Goal: Task Accomplishment & Management: Manage account settings

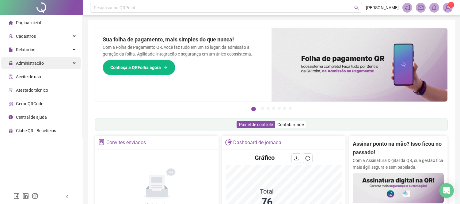
click at [54, 62] on div "Administração" at bounding box center [41, 63] width 80 height 12
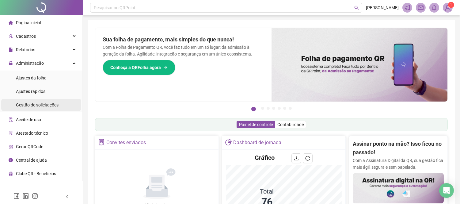
click at [52, 107] on span "Gestão de solicitações" at bounding box center [37, 104] width 43 height 5
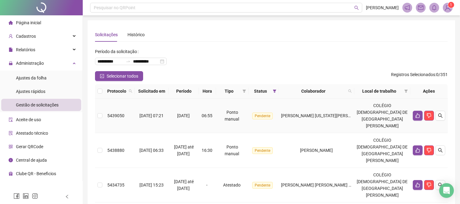
drag, startPoint x: 320, startPoint y: 115, endPoint x: 327, endPoint y: 132, distance: 18.0
click at [320, 115] on div "[PERSON_NAME] [US_STATE][PERSON_NAME] DOS [PERSON_NAME]" at bounding box center [316, 115] width 70 height 7
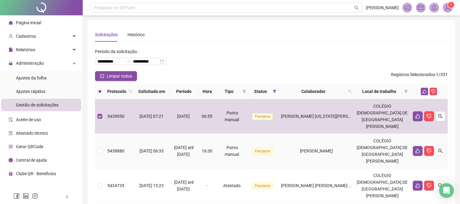
click at [327, 134] on td "[PERSON_NAME]" at bounding box center [316, 151] width 75 height 35
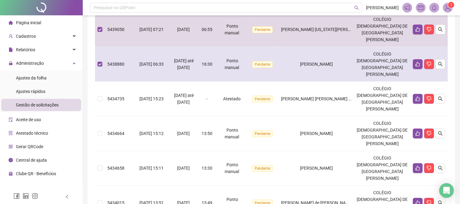
scroll to position [102, 0]
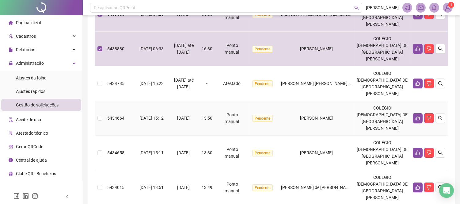
click at [329, 101] on td "[PERSON_NAME]" at bounding box center [316, 118] width 75 height 35
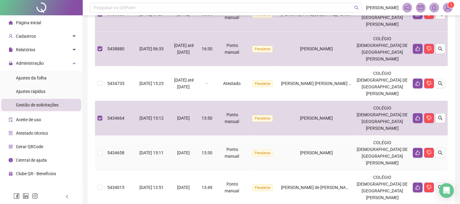
click at [332, 150] on span "[PERSON_NAME]" at bounding box center [316, 152] width 33 height 5
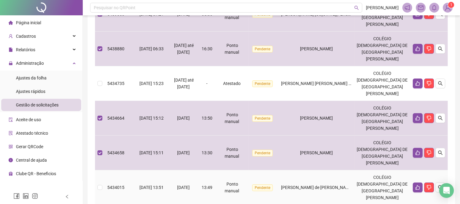
click at [339, 170] on td "[PERSON_NAME] de [PERSON_NAME]" at bounding box center [316, 187] width 75 height 35
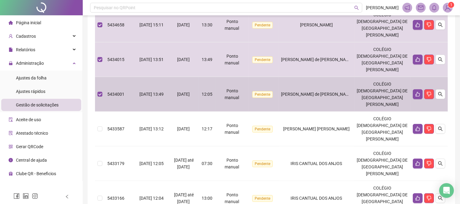
scroll to position [238, 0]
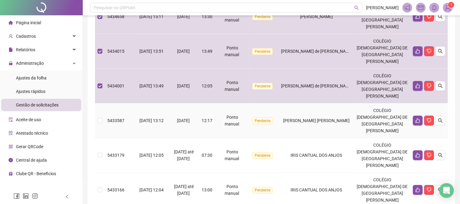
click at [313, 118] on span "[PERSON_NAME] [PERSON_NAME]" at bounding box center [316, 120] width 66 height 5
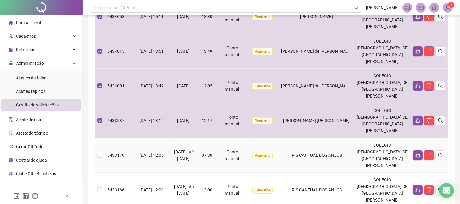
click at [315, 138] on td "IRIS CANTUAL DOS ANJOS" at bounding box center [316, 155] width 75 height 35
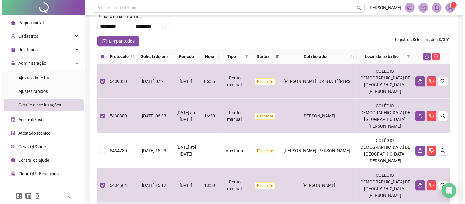
scroll to position [34, 0]
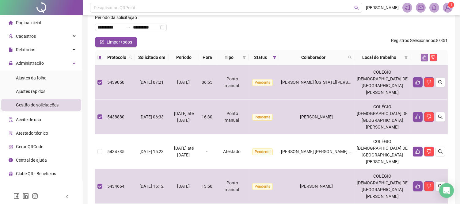
click at [424, 59] on button "button" at bounding box center [424, 57] width 7 height 7
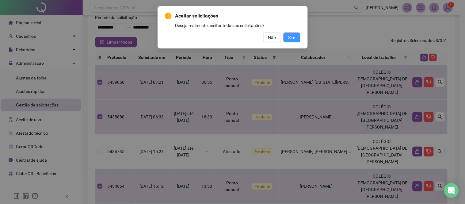
click at [294, 37] on span "Sim" at bounding box center [291, 37] width 7 height 7
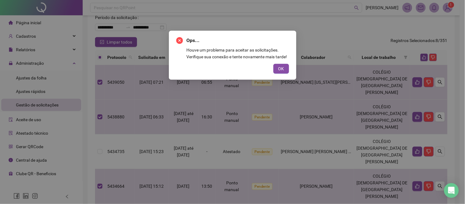
click at [282, 73] on button "OK" at bounding box center [281, 69] width 16 height 10
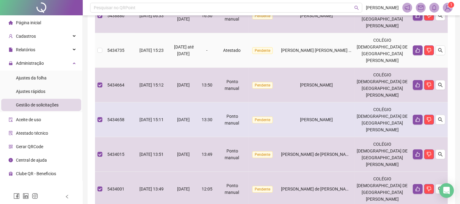
scroll to position [136, 0]
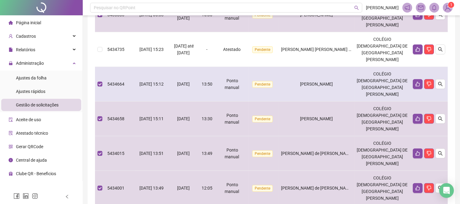
click at [279, 67] on td "Pendente" at bounding box center [264, 84] width 30 height 35
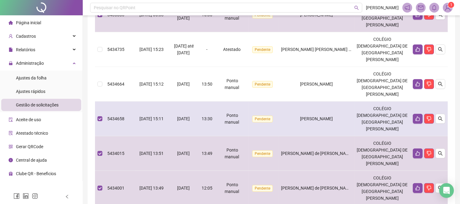
click at [294, 101] on td "[PERSON_NAME]" at bounding box center [316, 118] width 75 height 35
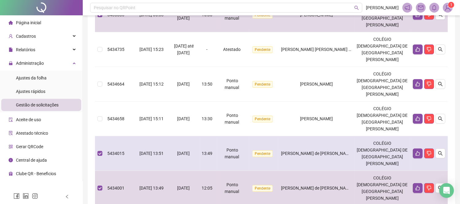
click at [302, 136] on td "[PERSON_NAME] de [PERSON_NAME]" at bounding box center [316, 153] width 75 height 35
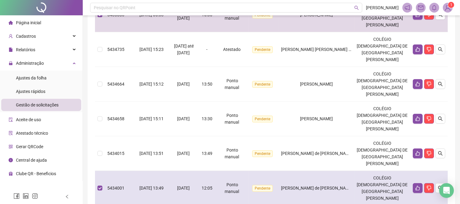
click at [303, 171] on td "[PERSON_NAME] de [PERSON_NAME]" at bounding box center [316, 188] width 75 height 35
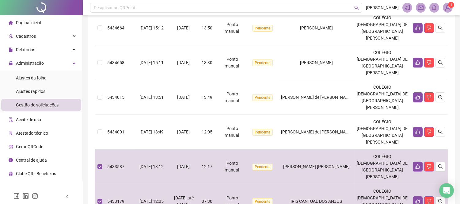
scroll to position [253, 0]
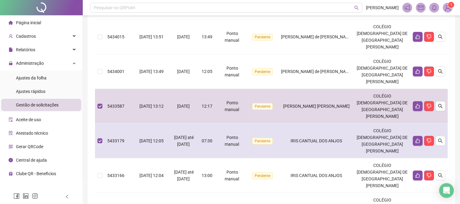
click at [305, 123] on td "IRIS CANTUAL DOS ANJOS" at bounding box center [316, 140] width 75 height 35
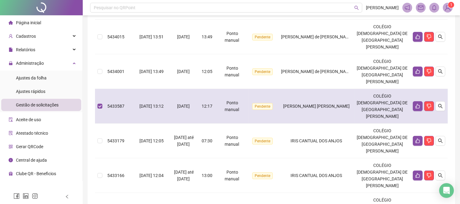
click at [302, 89] on td "[PERSON_NAME] [PERSON_NAME]" at bounding box center [316, 106] width 75 height 35
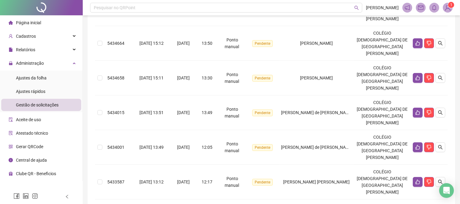
scroll to position [14, 0]
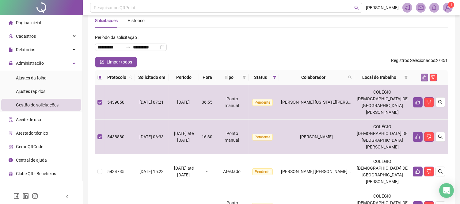
click at [424, 78] on icon "like" at bounding box center [424, 77] width 4 height 4
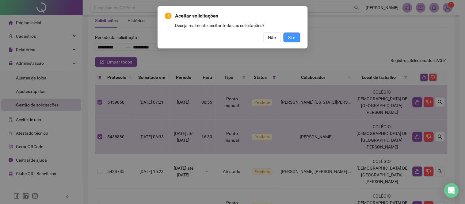
click at [292, 42] on button "Sim" at bounding box center [291, 37] width 17 height 10
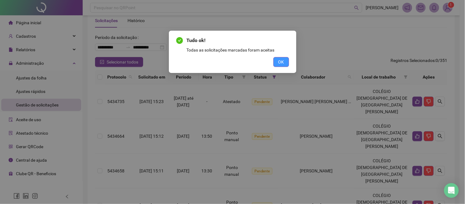
click at [284, 63] on span "OK" at bounding box center [281, 62] width 6 height 7
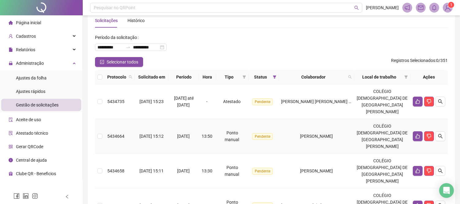
drag, startPoint x: 338, startPoint y: 122, endPoint x: 333, endPoint y: 142, distance: 20.7
click at [338, 123] on td "[PERSON_NAME]" at bounding box center [316, 136] width 75 height 35
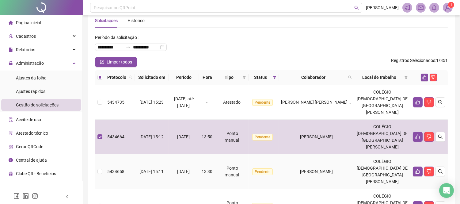
drag, startPoint x: 333, startPoint y: 143, endPoint x: 333, endPoint y: 161, distance: 18.4
click at [333, 154] on td "[PERSON_NAME]" at bounding box center [316, 171] width 75 height 35
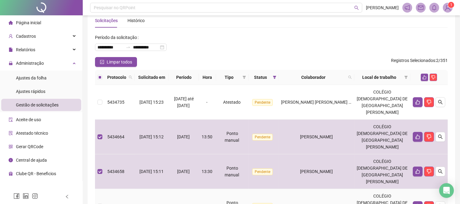
click at [334, 189] on td "[PERSON_NAME] de [PERSON_NAME]" at bounding box center [316, 206] width 75 height 35
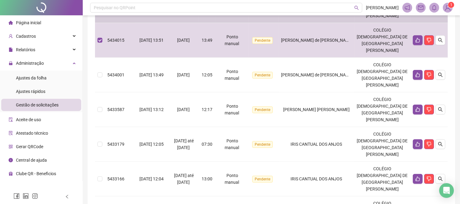
scroll to position [184, 0]
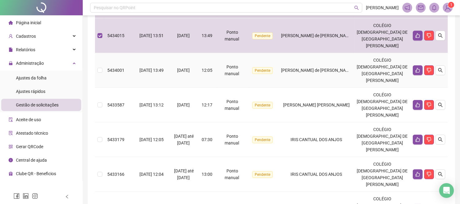
click at [320, 53] on td "[PERSON_NAME] de [PERSON_NAME]" at bounding box center [316, 70] width 75 height 35
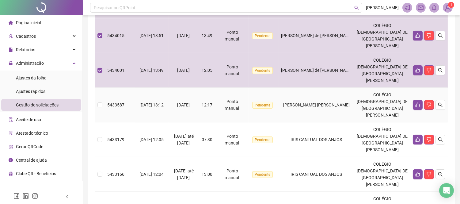
click at [329, 102] on span "[PERSON_NAME] [PERSON_NAME]" at bounding box center [316, 104] width 66 height 5
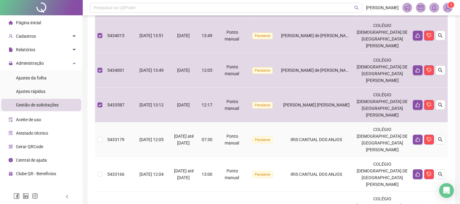
click at [334, 122] on td "IRIS CANTUAL DOS ANJOS" at bounding box center [316, 139] width 75 height 35
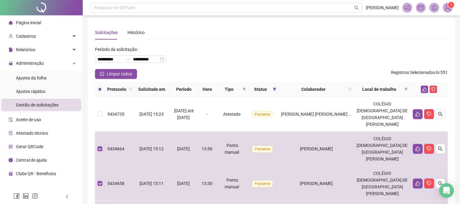
scroll to position [0, 0]
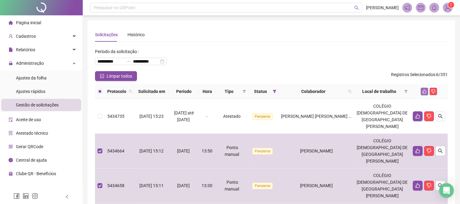
click at [424, 94] on button "button" at bounding box center [424, 91] width 7 height 7
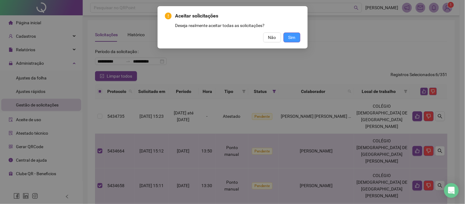
click at [291, 38] on span "Sim" at bounding box center [291, 37] width 7 height 7
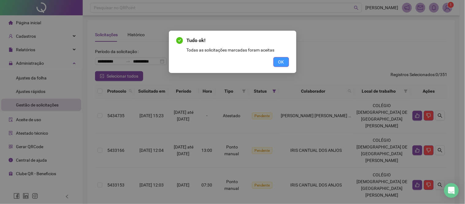
click at [279, 63] on span "OK" at bounding box center [281, 62] width 6 height 7
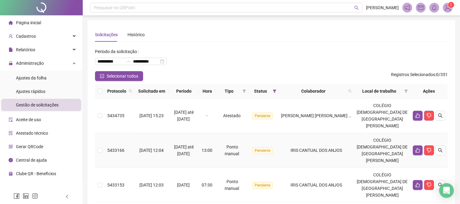
click at [315, 148] on span "IRIS CANTUAL DOS ANJOS" at bounding box center [316, 150] width 51 height 5
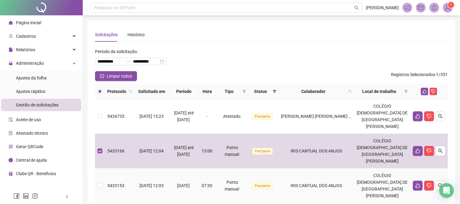
click at [319, 168] on td "IRIS CANTUAL DOS ANJOS" at bounding box center [316, 185] width 75 height 35
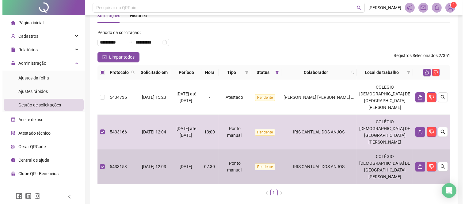
scroll to position [29, 0]
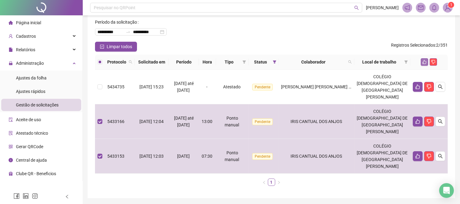
click at [422, 63] on icon "like" at bounding box center [424, 62] width 4 height 4
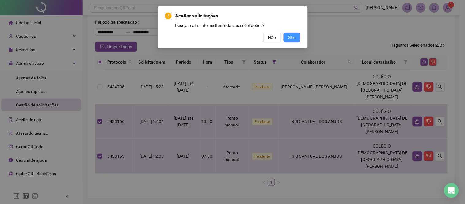
click at [292, 39] on span "Sim" at bounding box center [291, 37] width 7 height 7
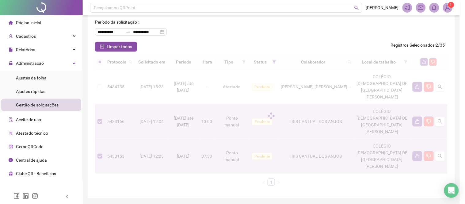
scroll to position [9, 0]
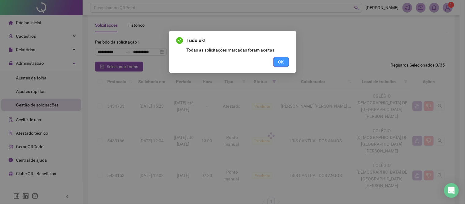
click at [284, 58] on button "OK" at bounding box center [281, 62] width 16 height 10
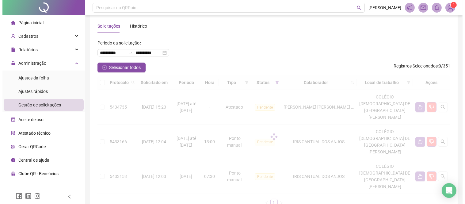
scroll to position [0, 0]
